Goal: Transaction & Acquisition: Purchase product/service

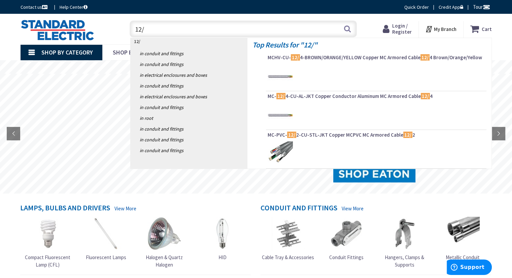
type input "12/6"
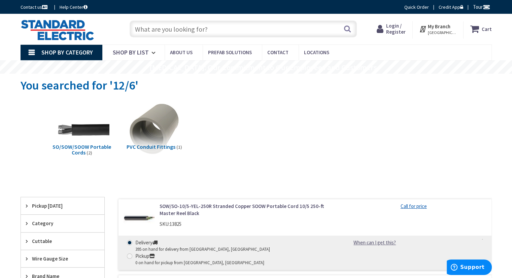
click at [157, 30] on input "text" at bounding box center [243, 29] width 227 height 17
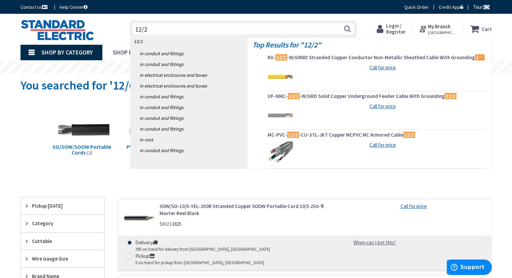
type input "12/2 3"
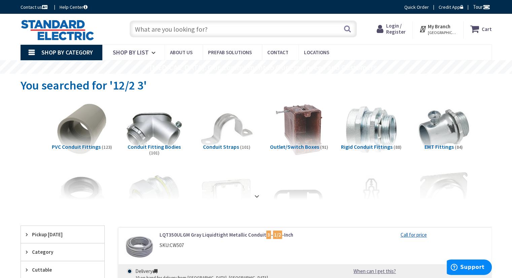
click at [66, 58] on link "Shop By Category" at bounding box center [62, 52] width 82 height 15
